Goal: Task Accomplishment & Management: Complete application form

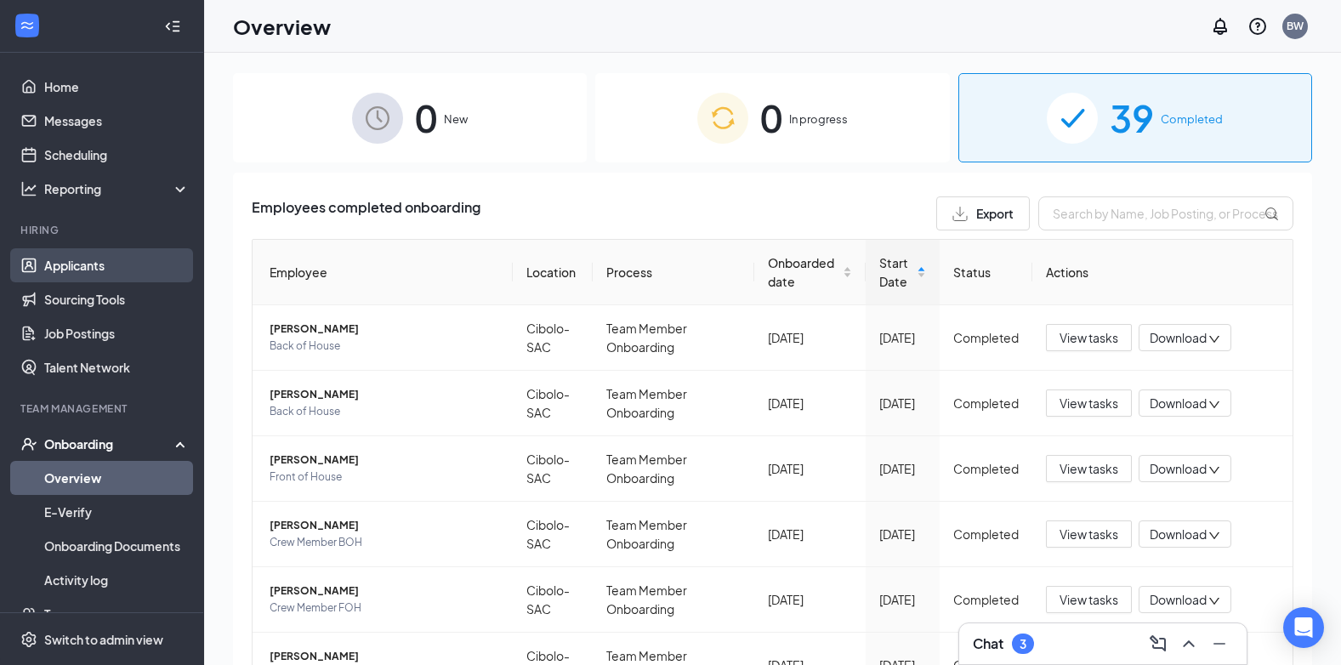
click at [115, 259] on link "Applicants" at bounding box center [116, 265] width 145 height 34
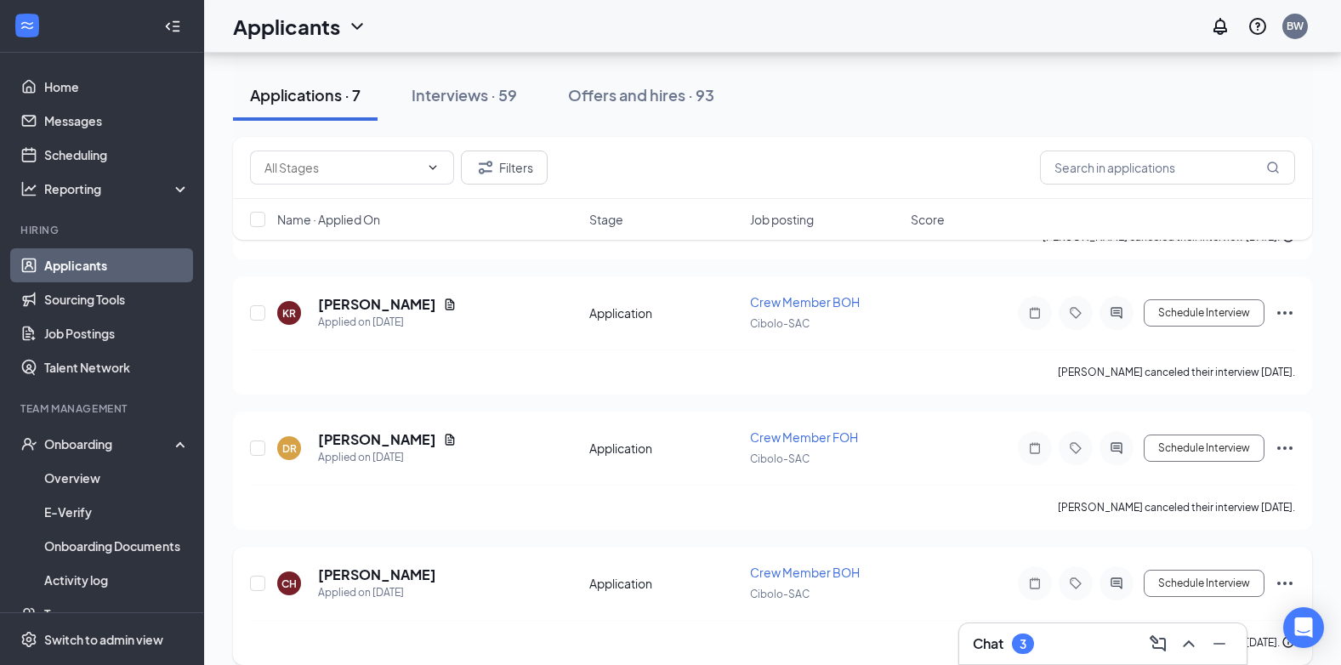
scroll to position [614, 0]
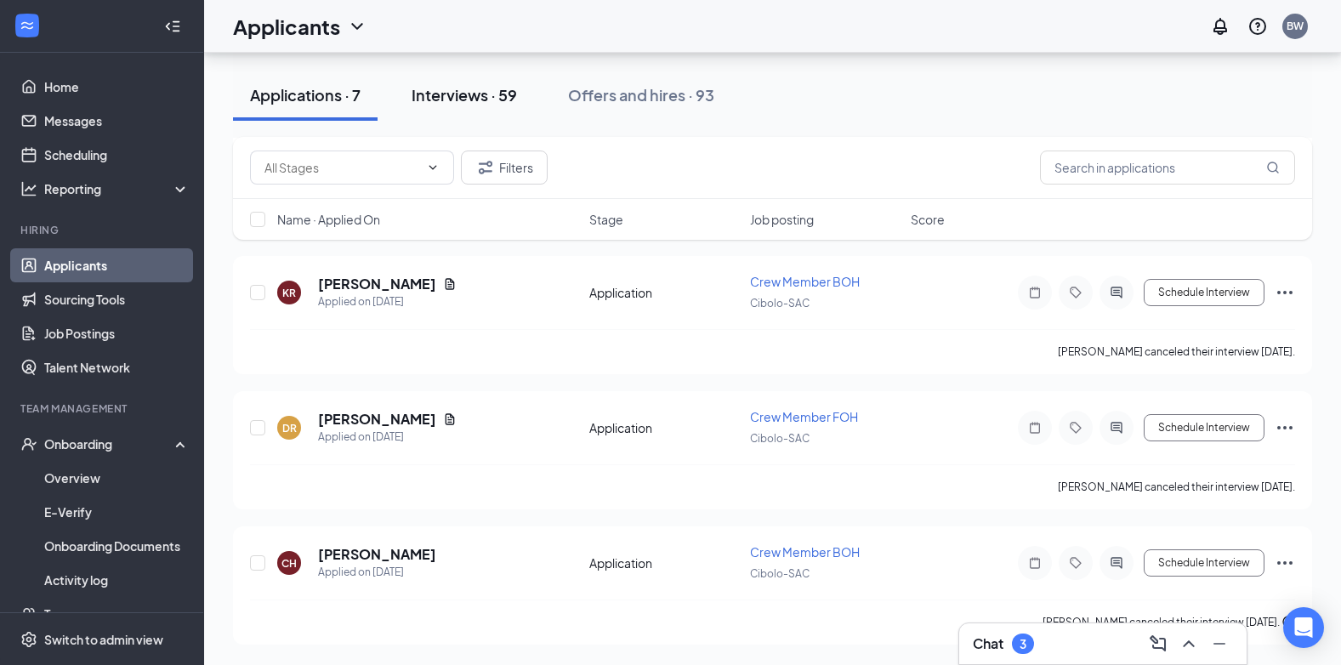
click at [446, 88] on div "Interviews · 59" at bounding box center [463, 94] width 105 height 21
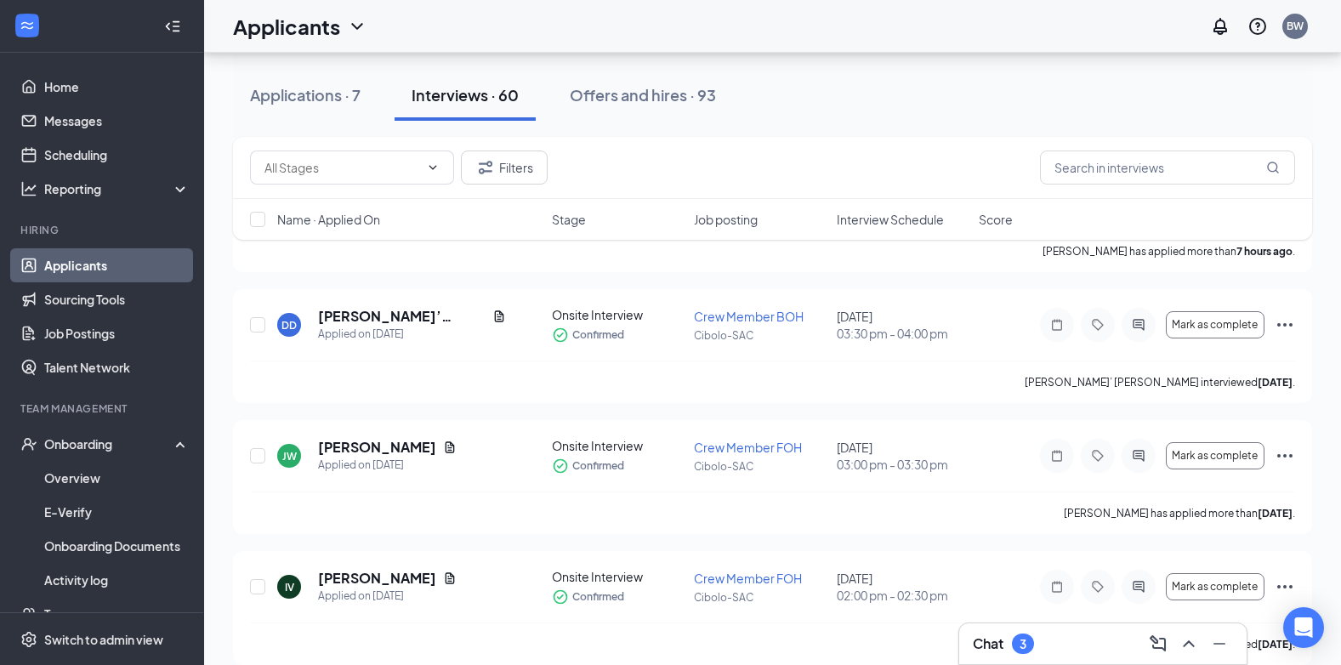
scroll to position [170, 0]
click at [1287, 329] on icon "Ellipses" at bounding box center [1284, 325] width 20 height 20
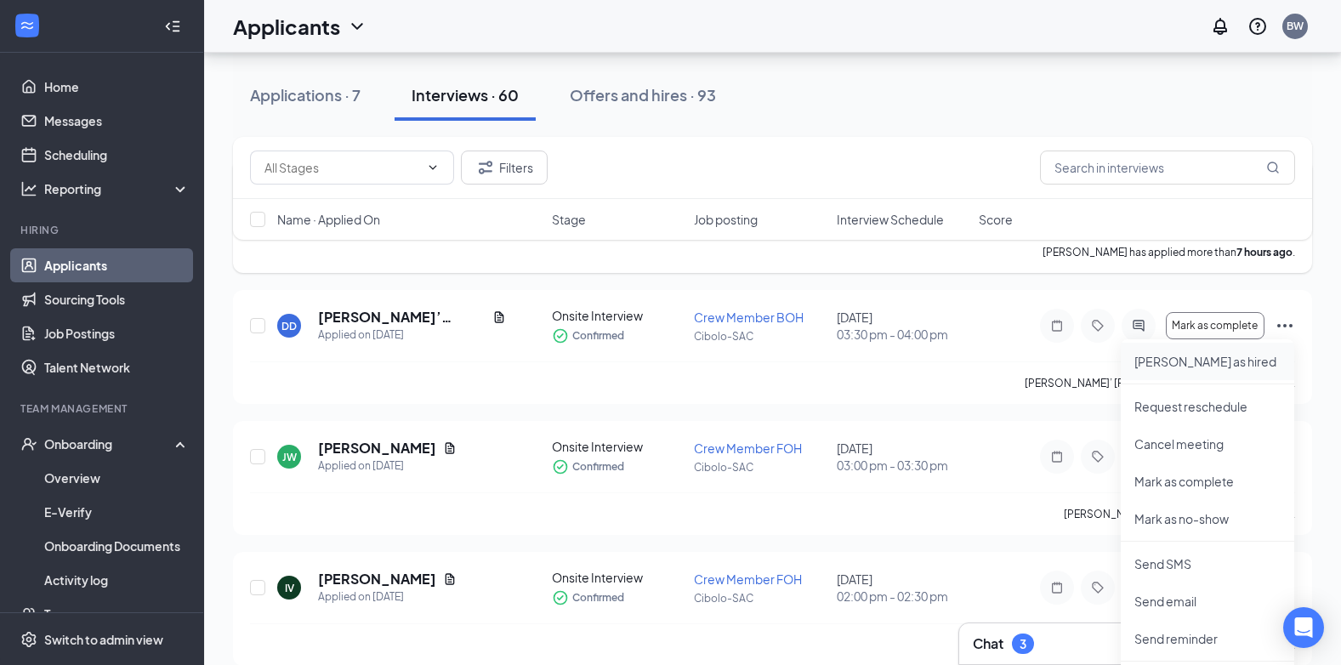
click at [1172, 363] on p "Mark as hired" at bounding box center [1207, 361] width 146 height 17
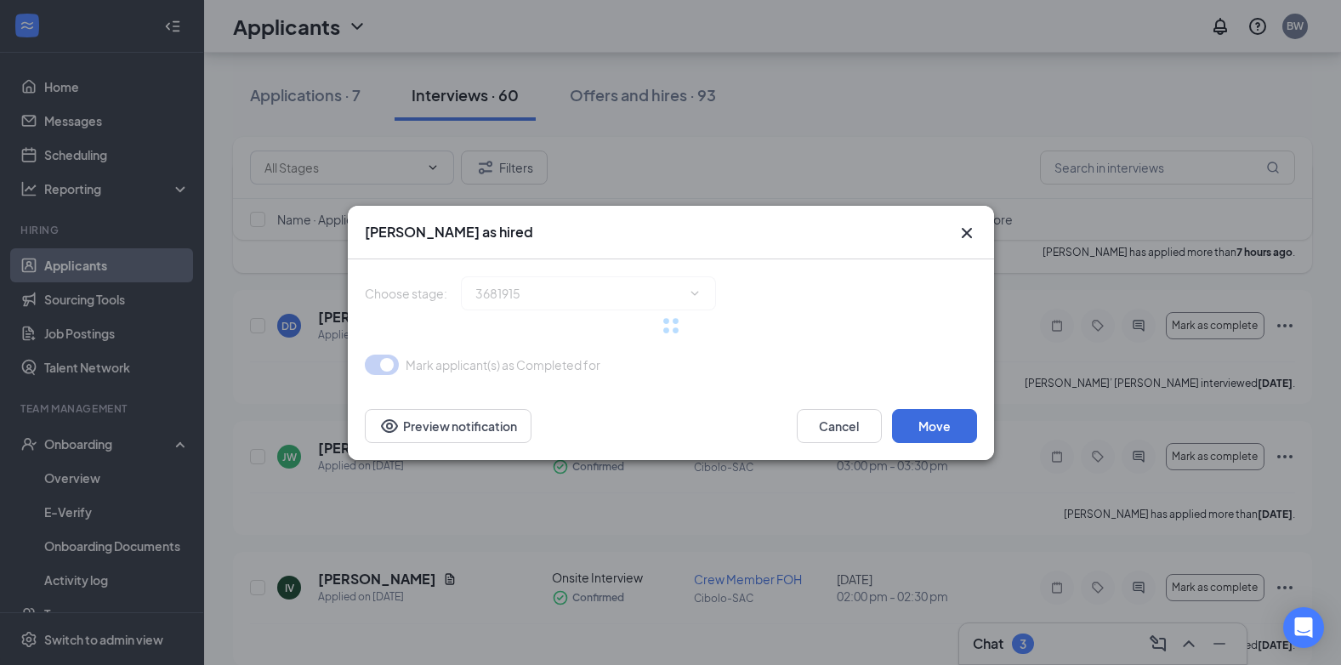
type input "Hiring Complete (final stage)"
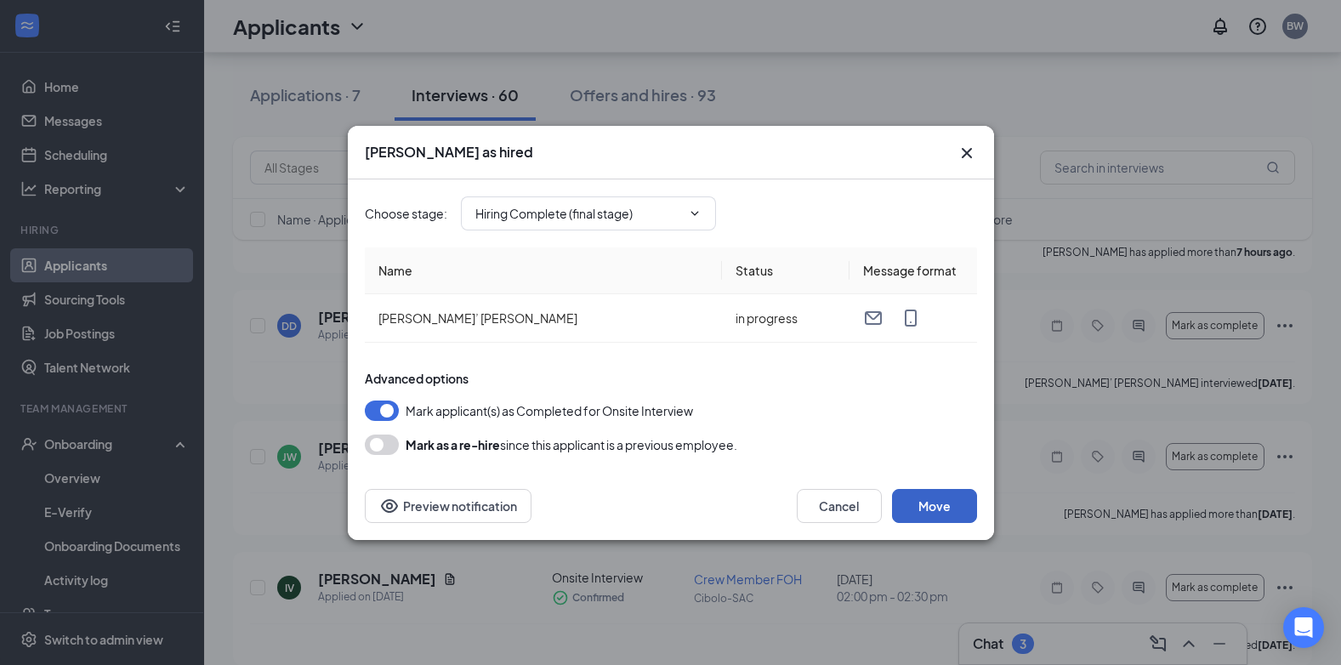
click at [945, 506] on button "Move" at bounding box center [934, 506] width 85 height 34
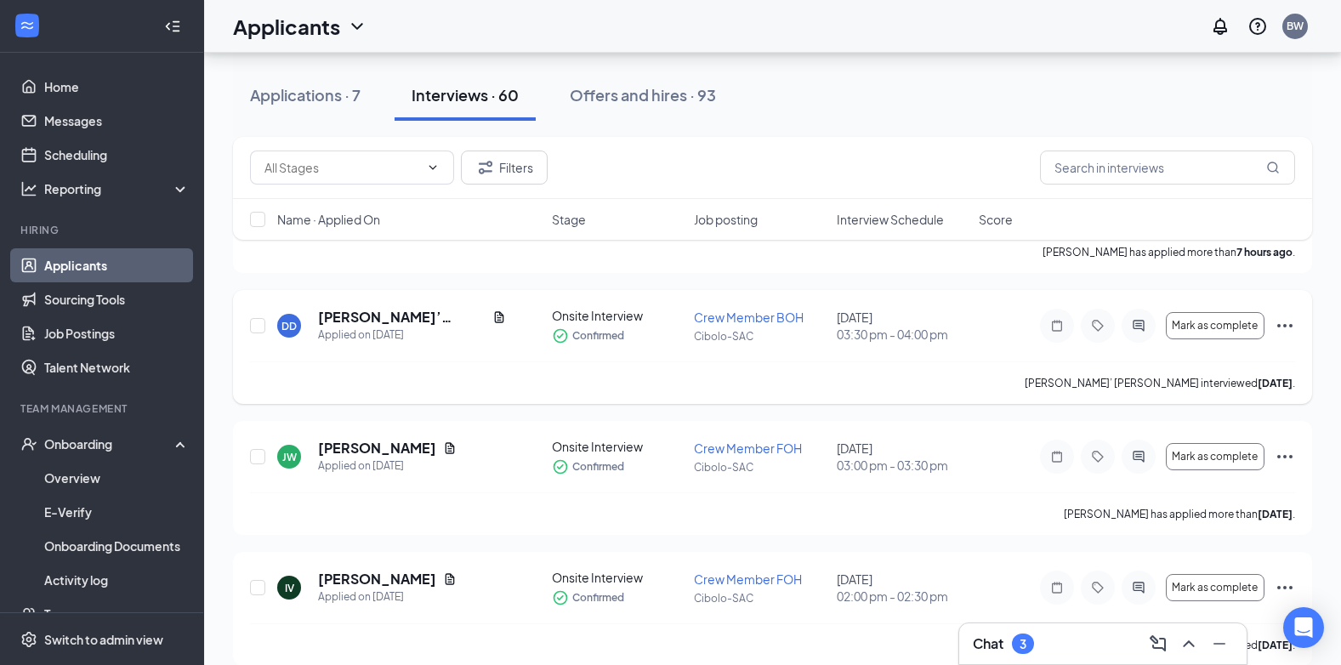
click at [1296, 328] on div "DD DaVonte’ Davis Applied on Sep 12 Onsite Interview Confirmed Crew Member BOH …" at bounding box center [772, 347] width 1079 height 114
click at [1278, 328] on icon "Ellipses" at bounding box center [1284, 325] width 20 height 20
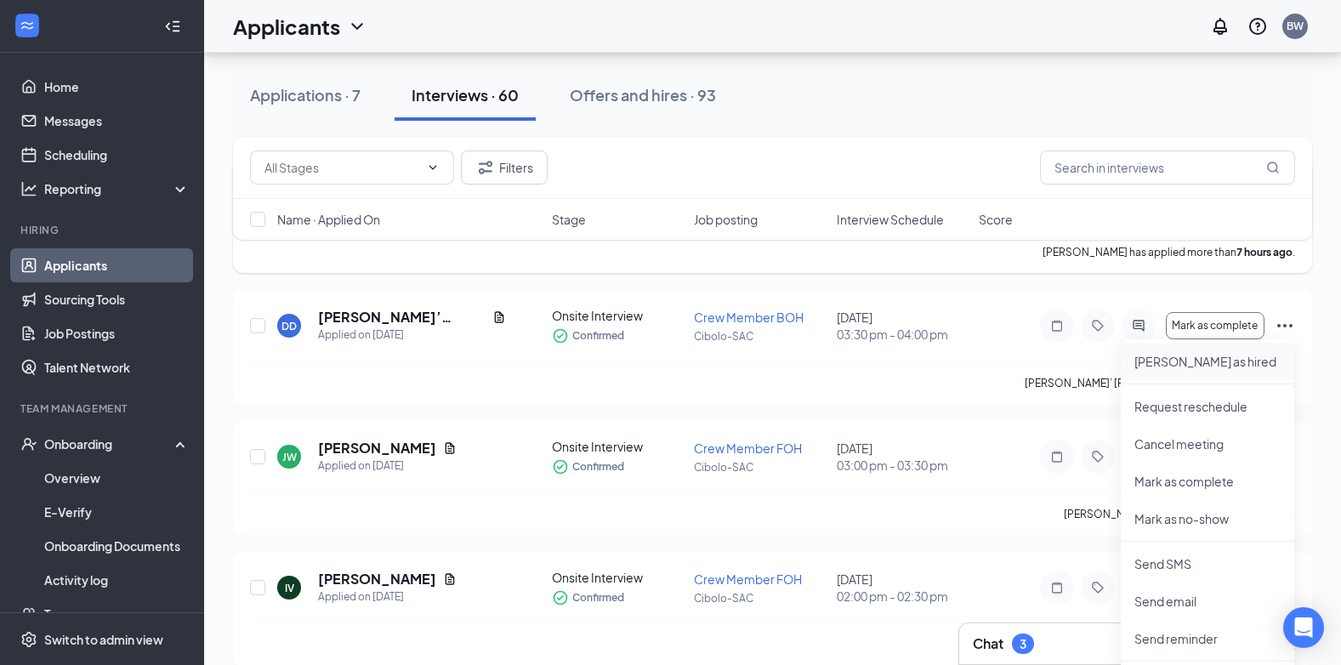
click at [1193, 365] on p "Mark as hired" at bounding box center [1207, 361] width 146 height 17
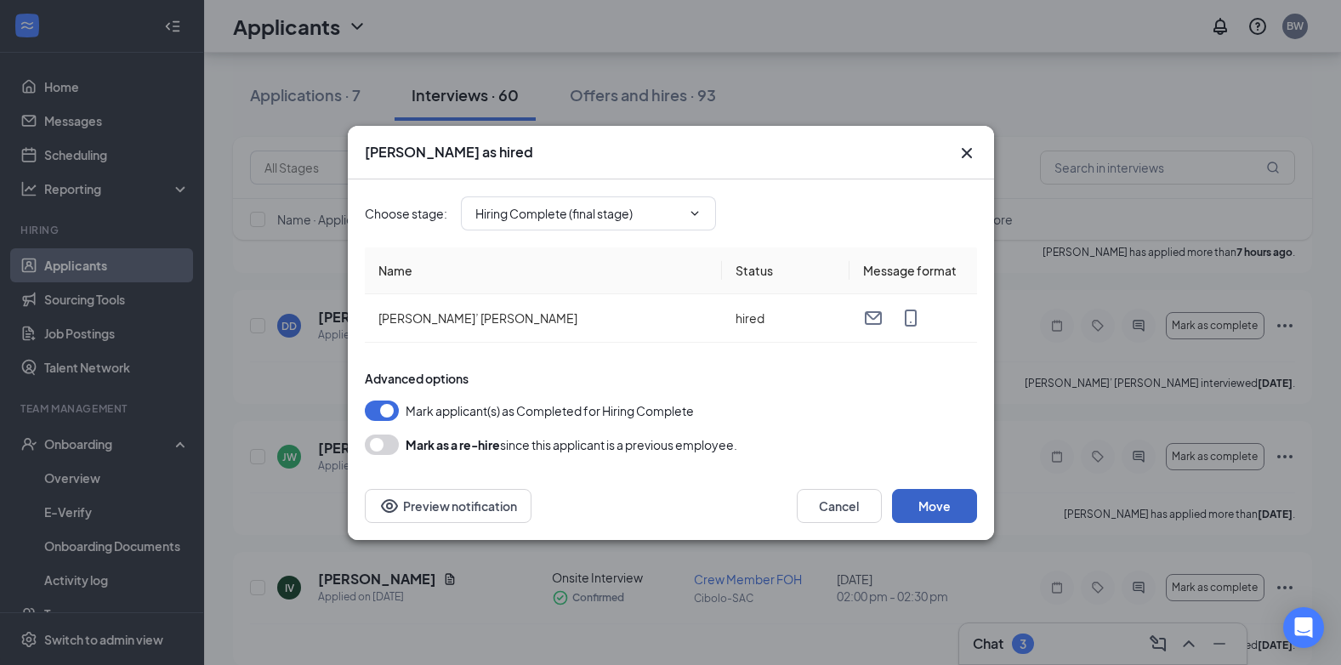
click at [930, 508] on button "Move" at bounding box center [934, 506] width 85 height 34
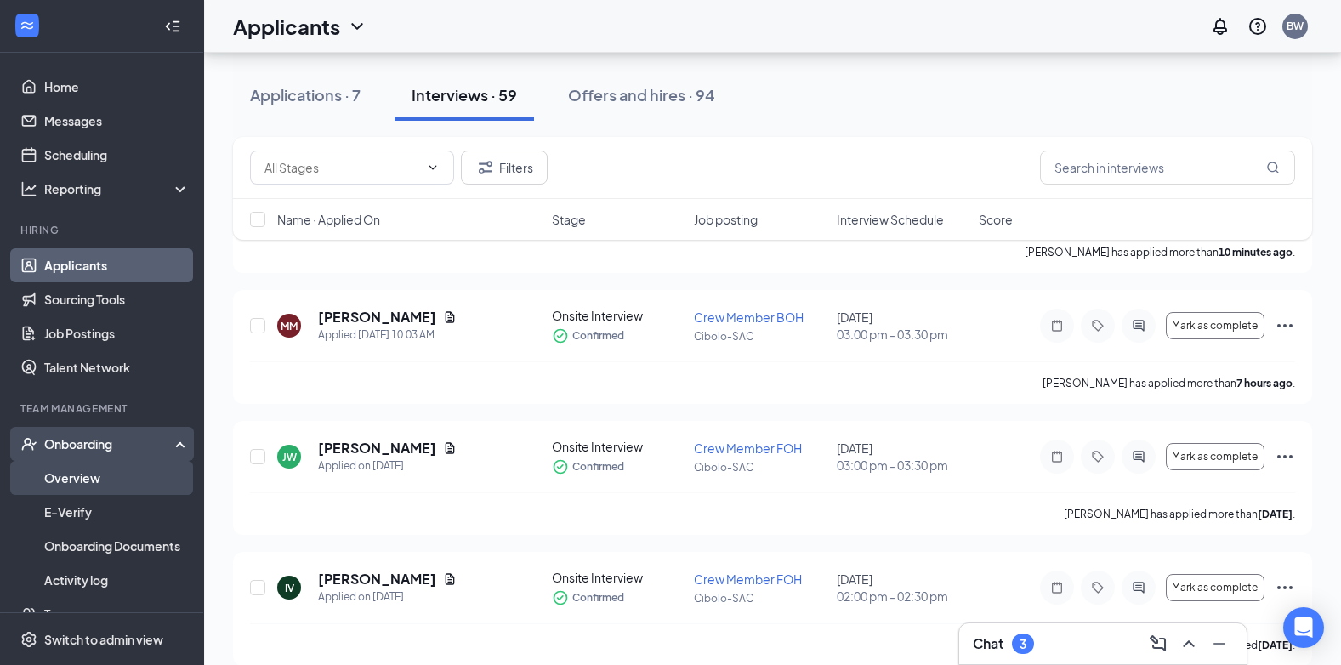
click at [99, 485] on link "Overview" at bounding box center [116, 478] width 145 height 34
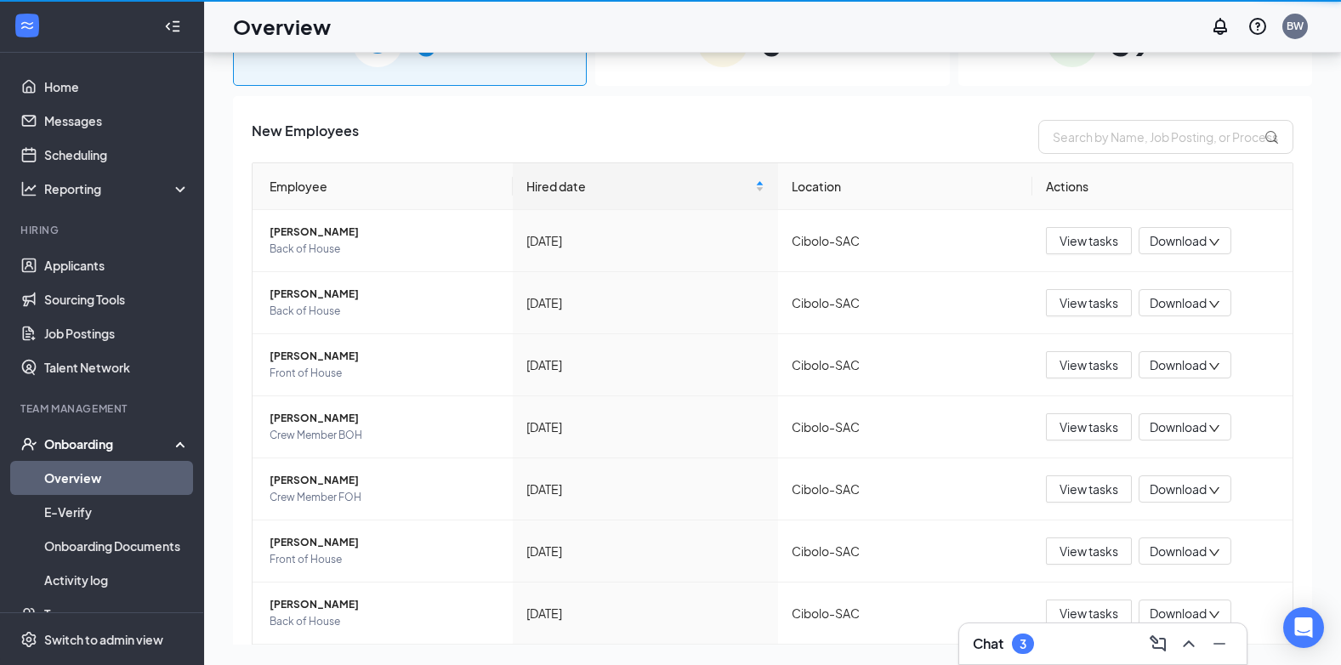
scroll to position [77, 0]
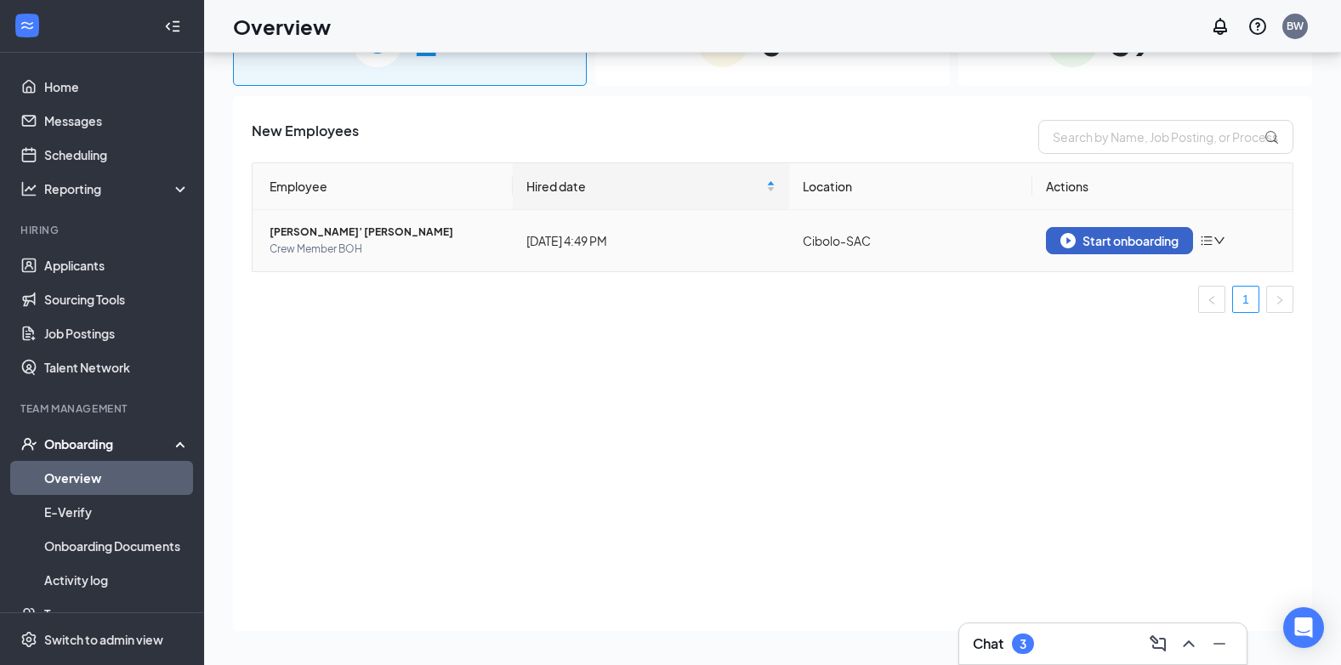
click at [1118, 247] on div "Start onboarding" at bounding box center [1119, 240] width 118 height 15
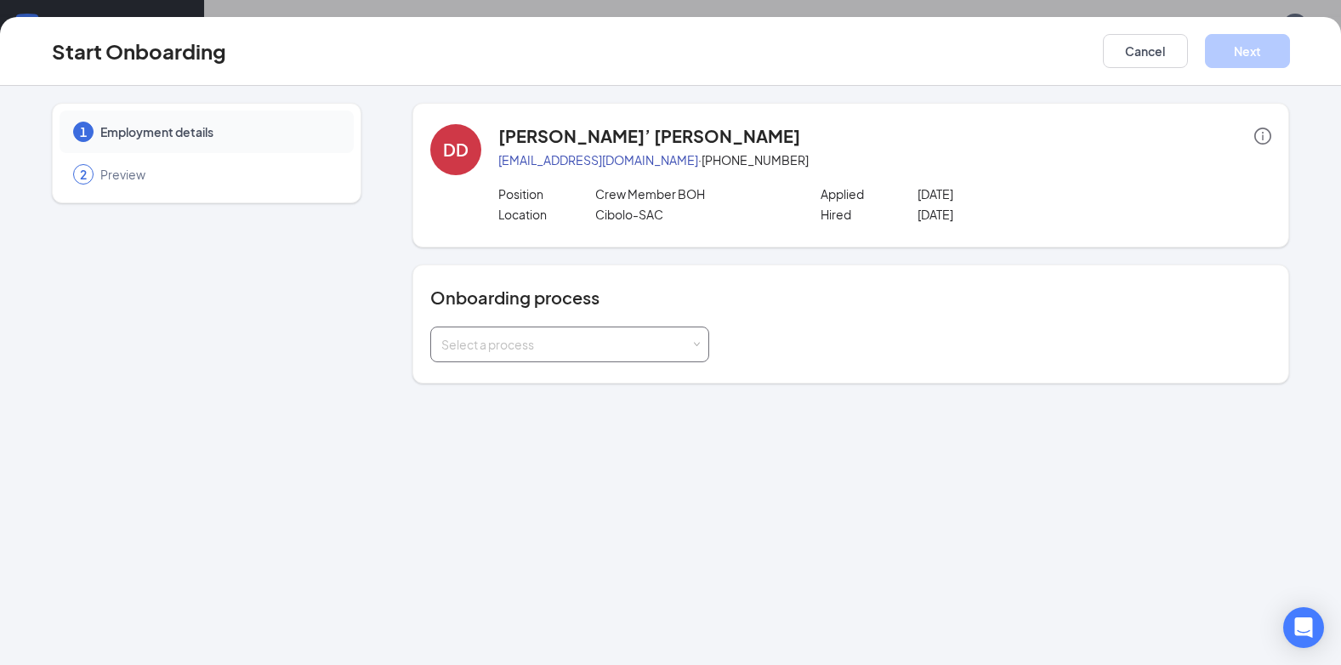
click at [689, 343] on div "Select a process" at bounding box center [565, 344] width 249 height 17
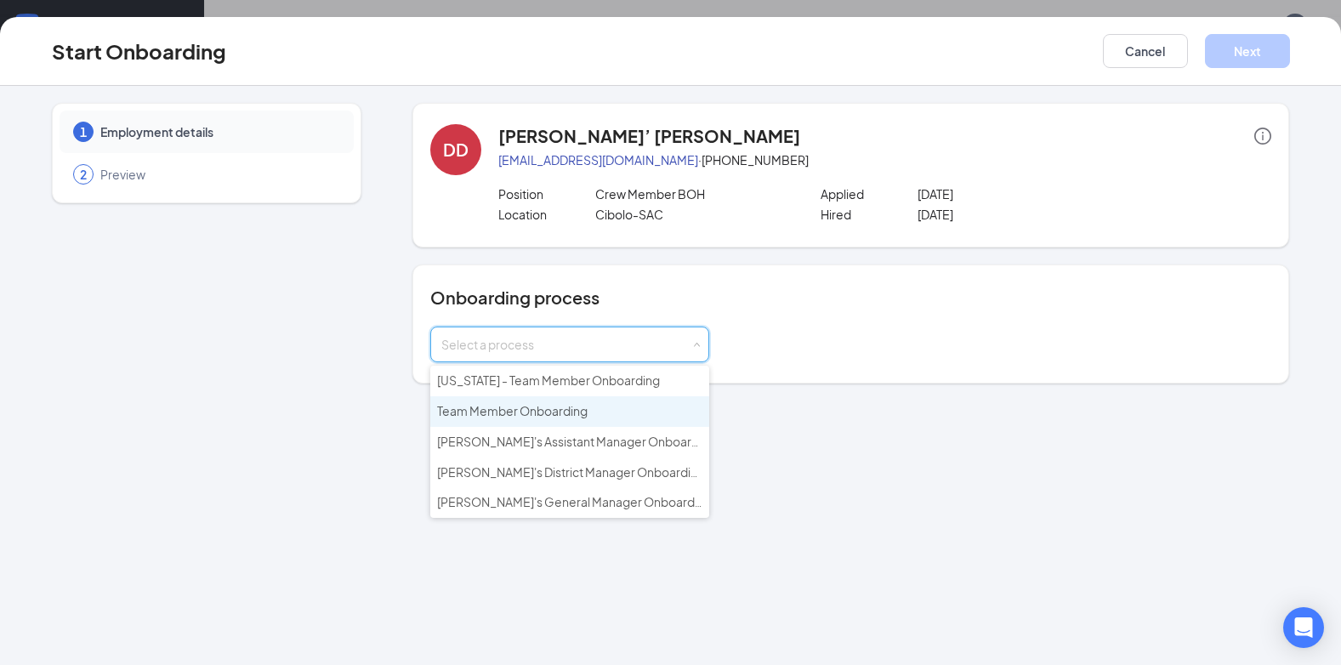
click at [577, 415] on span "Team Member Onboarding" at bounding box center [512, 410] width 150 height 15
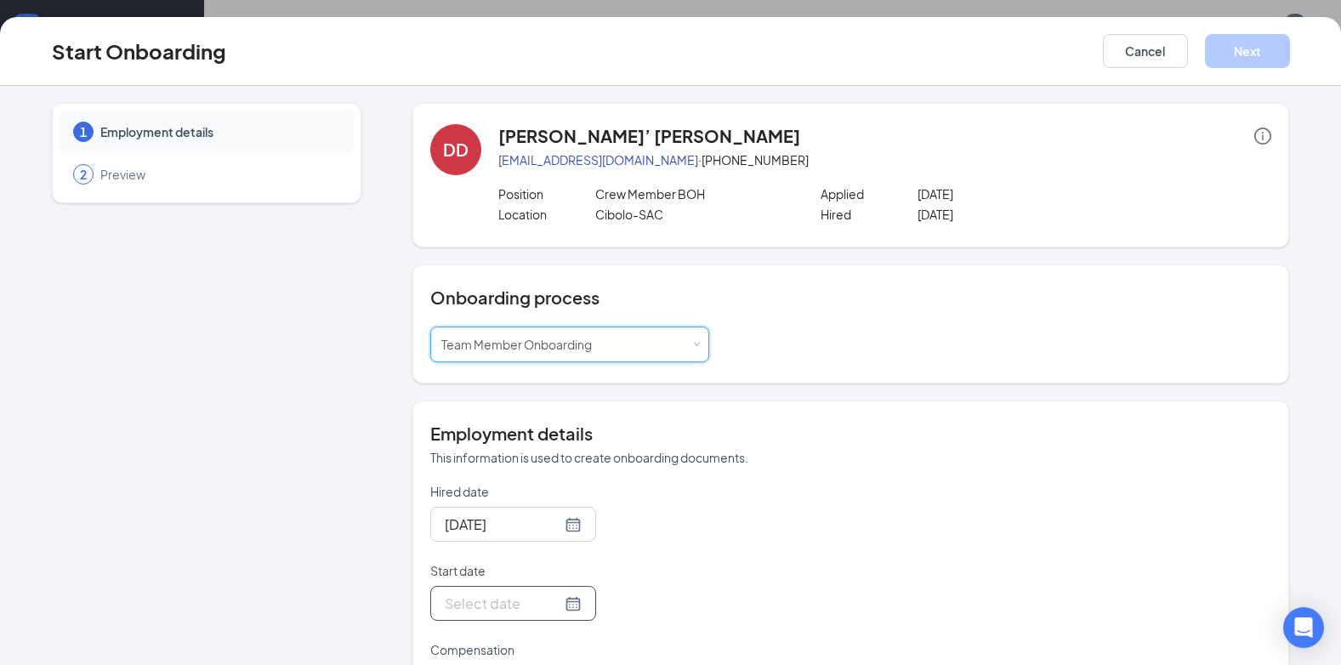
click at [504, 597] on input "Start date" at bounding box center [503, 603] width 116 height 21
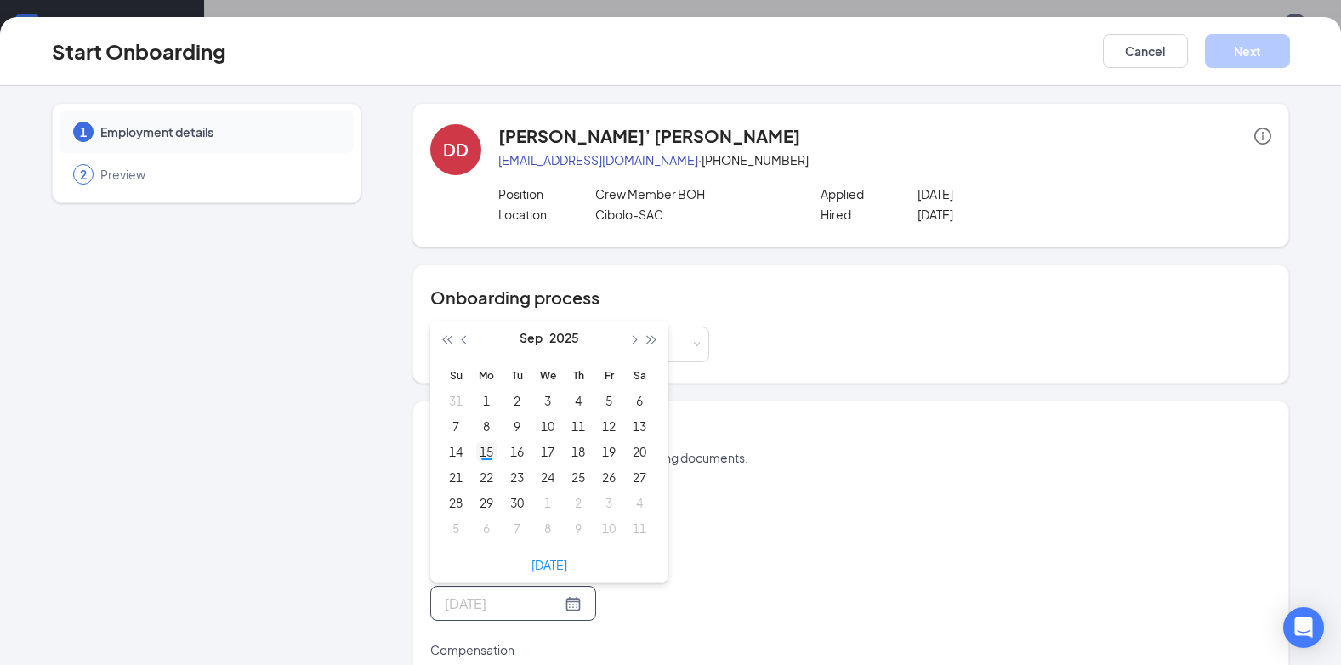
type input "Sep 15, 2025"
click at [479, 452] on div "15" at bounding box center [486, 451] width 20 height 20
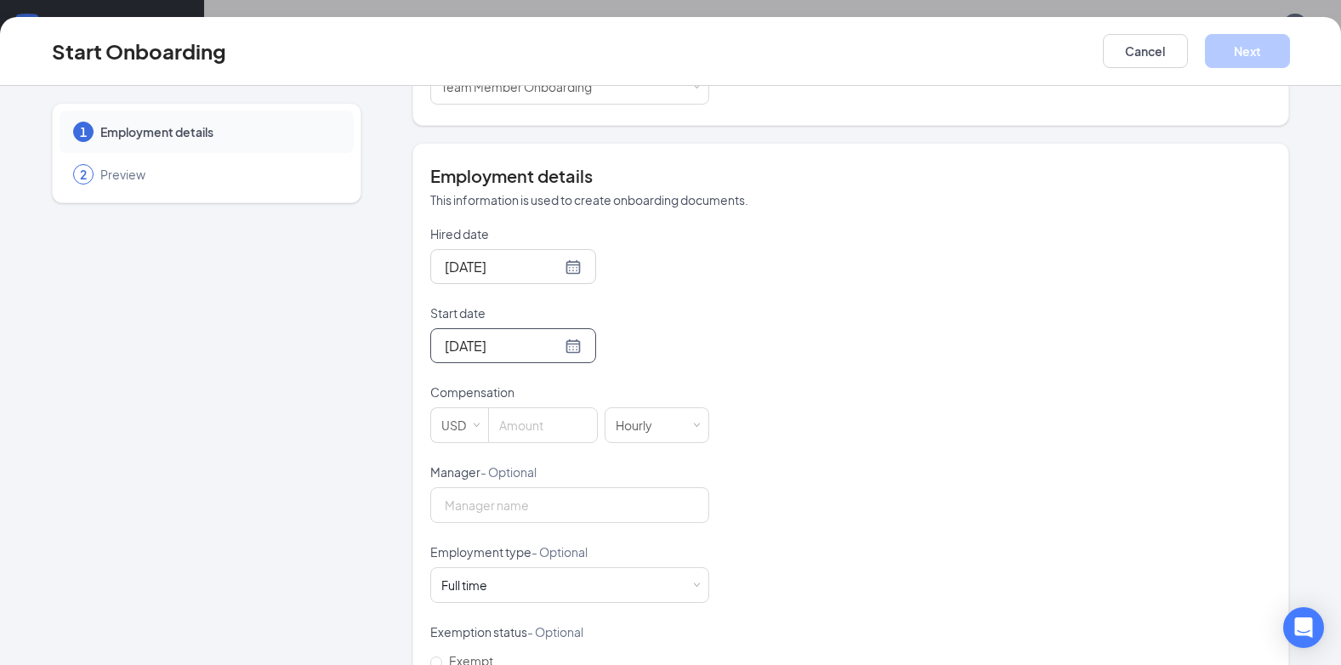
scroll to position [340, 0]
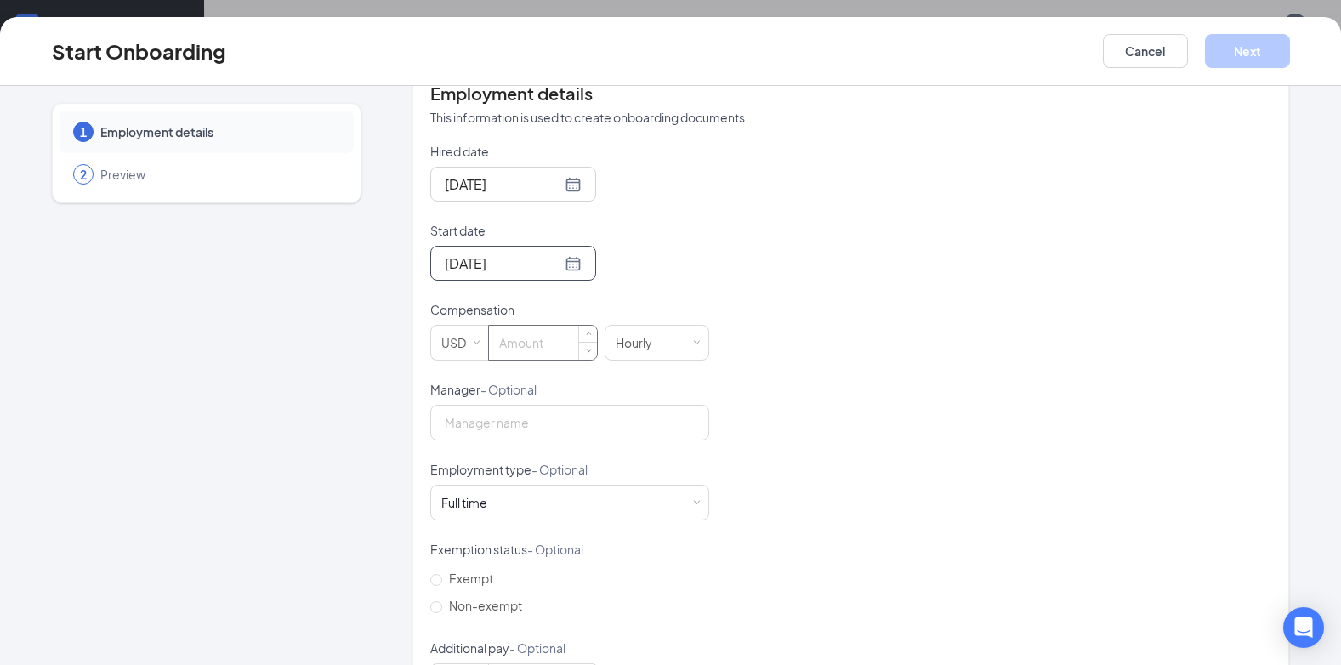
click at [489, 348] on input at bounding box center [543, 343] width 108 height 34
type input "12"
type input "Eric Meredith"
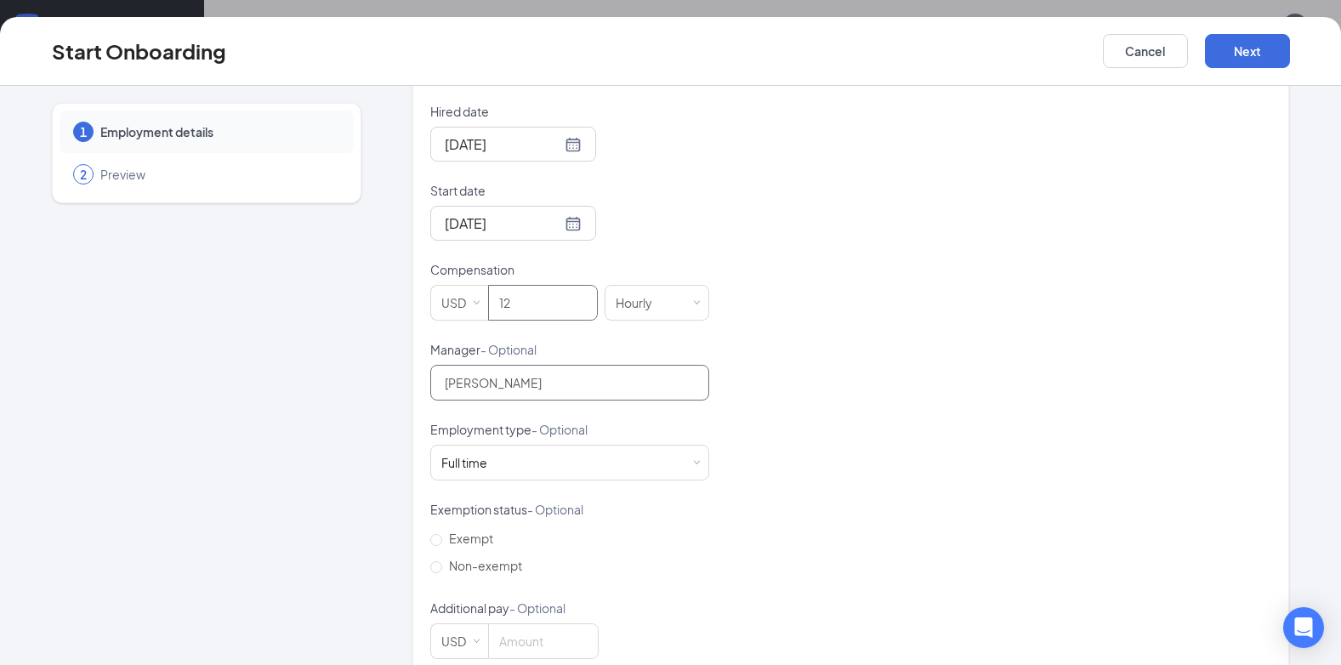
scroll to position [412, 0]
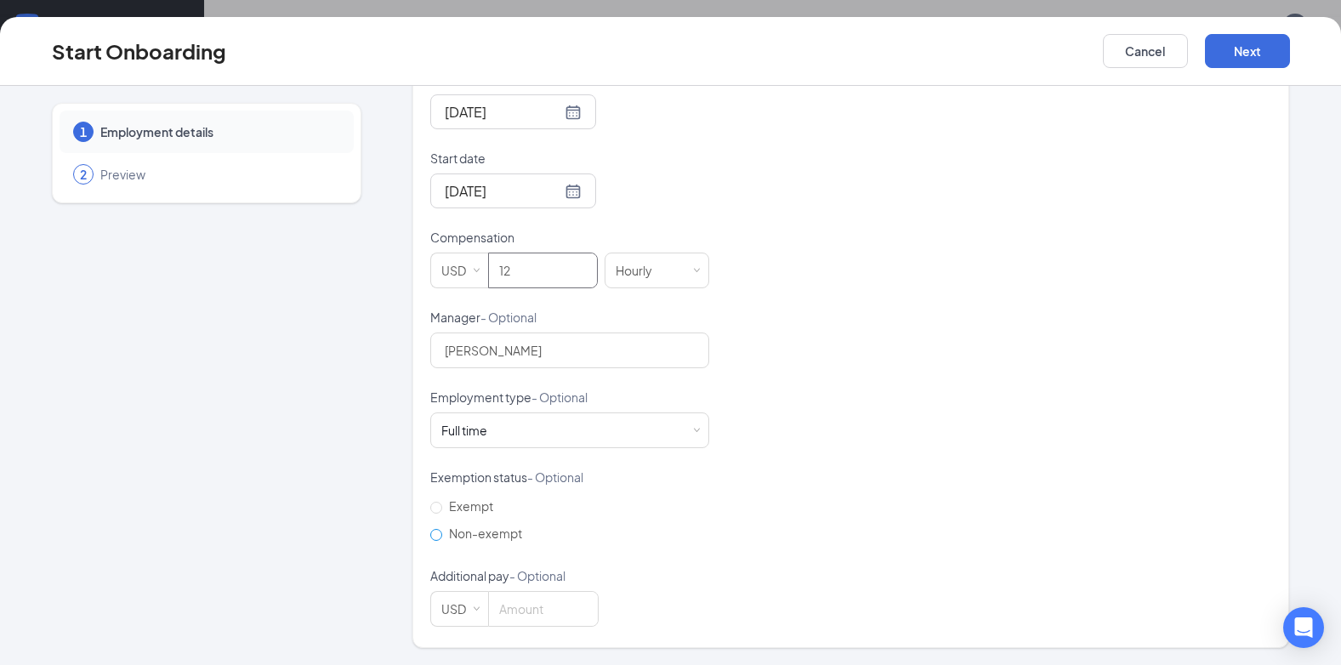
click at [486, 533] on span "Non-exempt" at bounding box center [485, 532] width 87 height 15
click at [442, 533] on input "Non-exempt" at bounding box center [436, 535] width 12 height 12
radio input "true"
click at [475, 444] on div "Full time Works 30+ hours per week and is reasonably expected to work" at bounding box center [569, 430] width 257 height 34
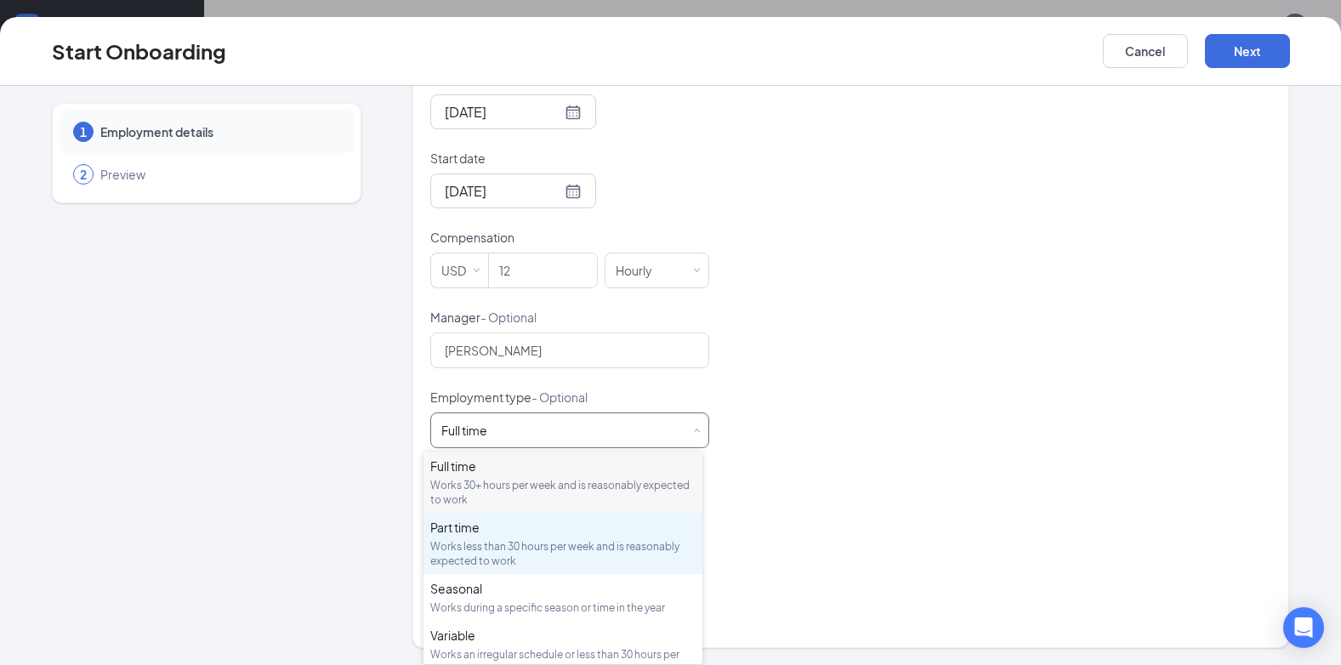
click at [487, 534] on div "Part time" at bounding box center [562, 527] width 265 height 17
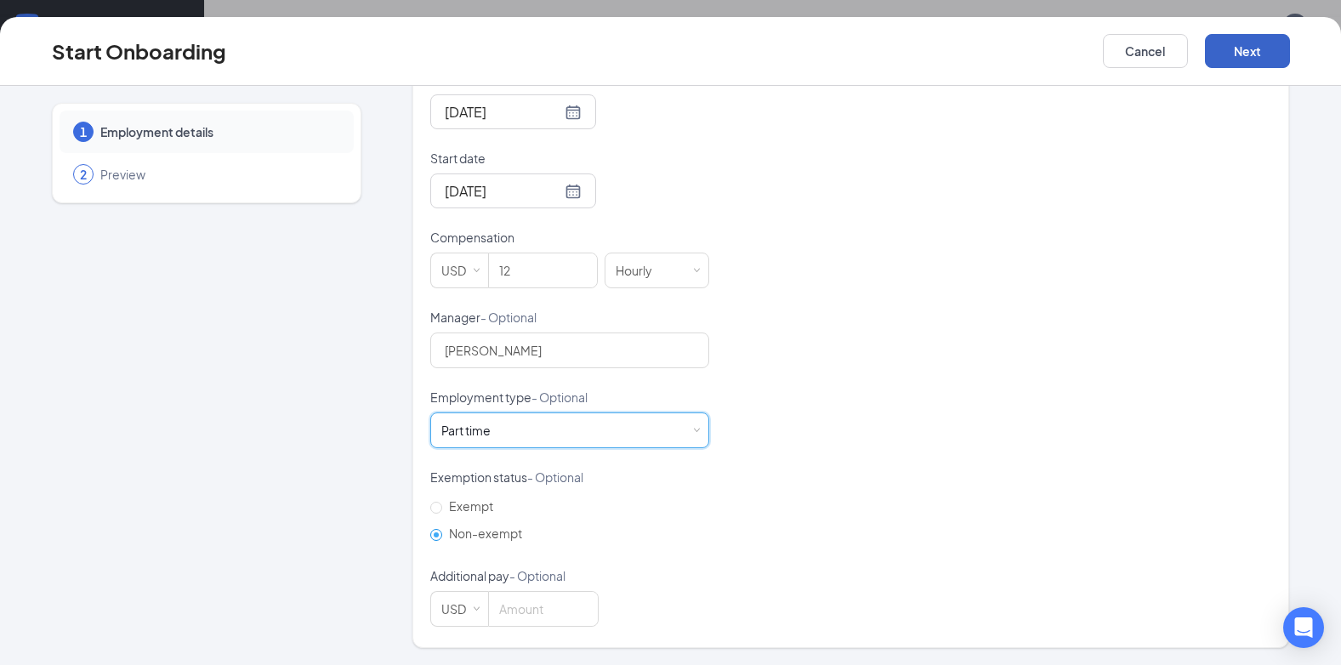
click at [1239, 65] on button "Next" at bounding box center [1247, 51] width 85 height 34
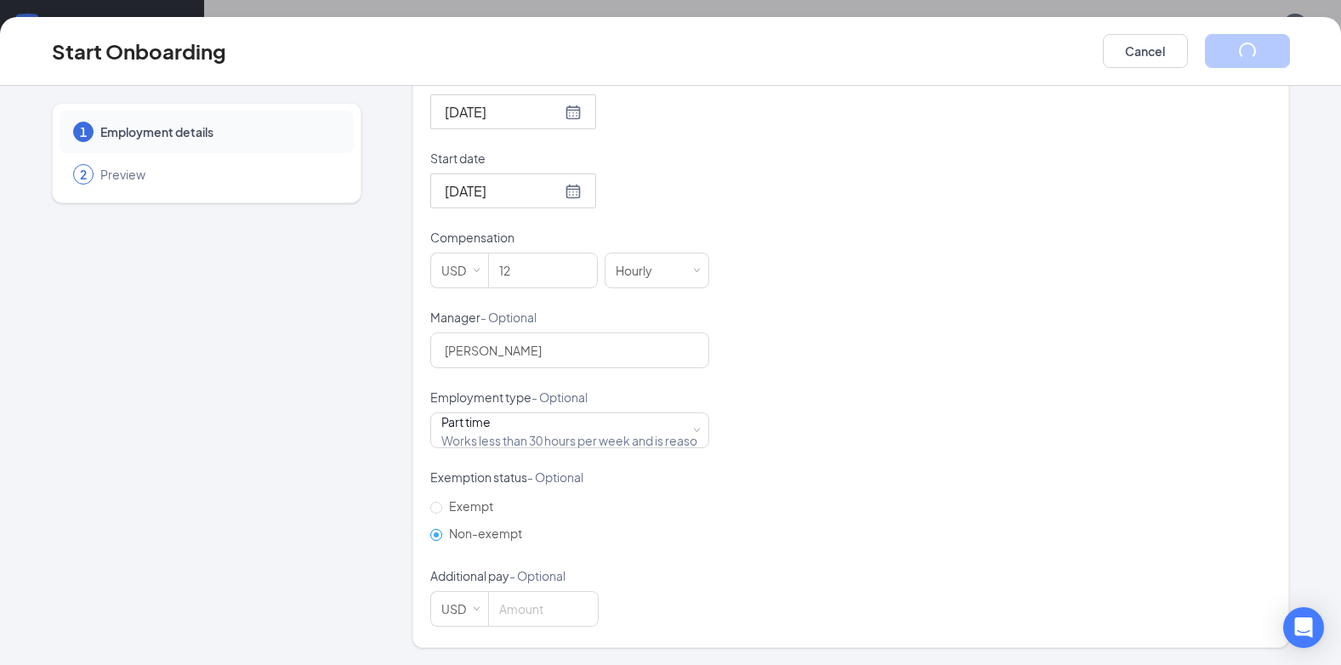
scroll to position [0, 0]
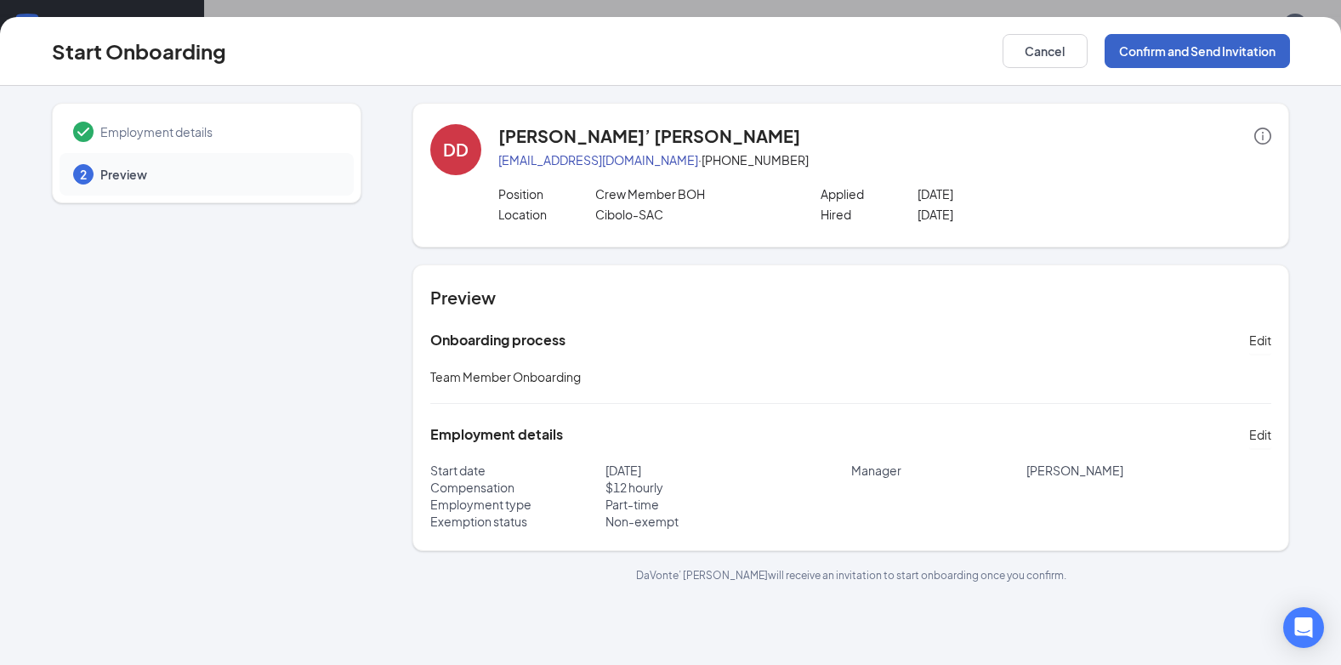
click at [1200, 54] on button "Confirm and Send Invitation" at bounding box center [1196, 51] width 185 height 34
